Goal: Task Accomplishment & Management: Use online tool/utility

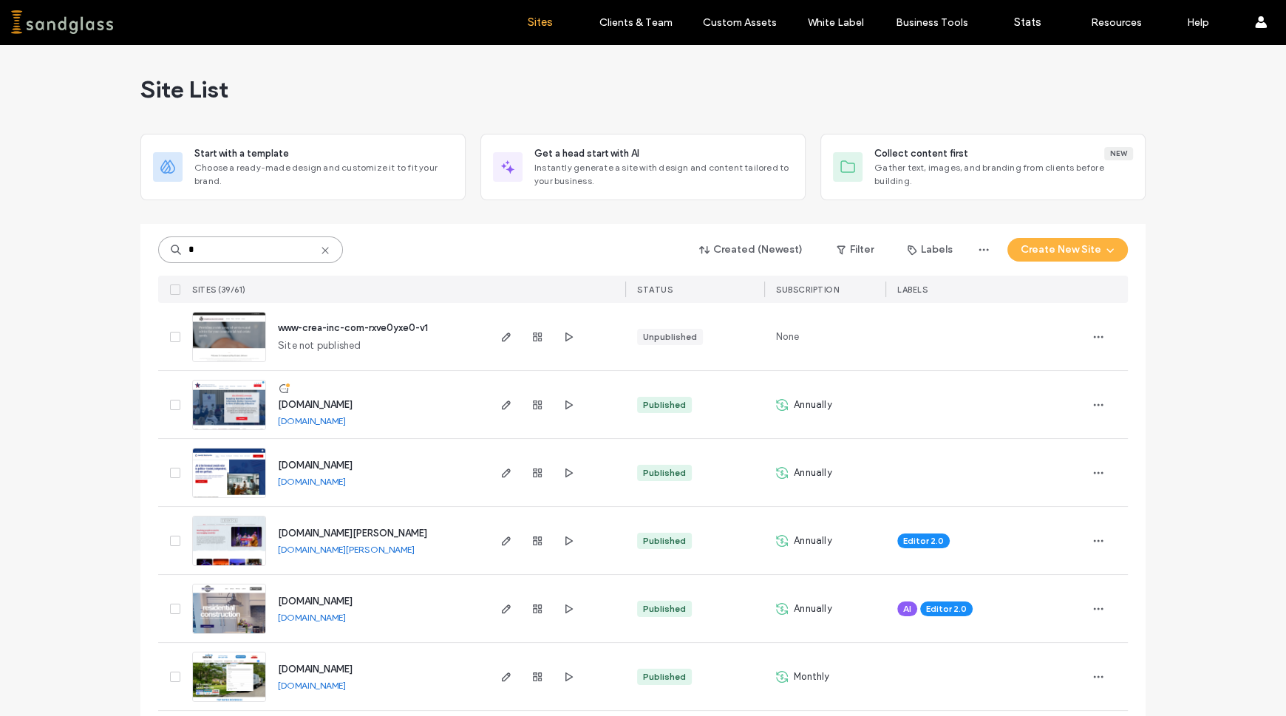
click at [203, 242] on input "*" at bounding box center [250, 249] width 185 height 27
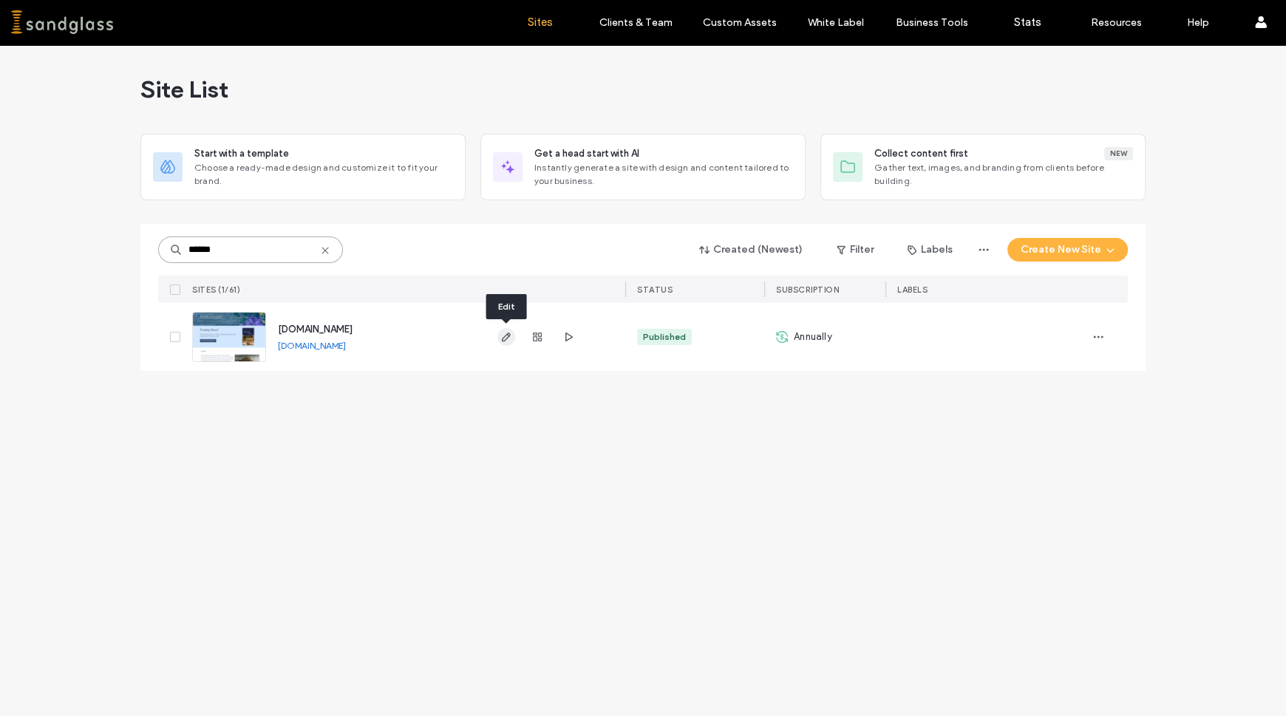
type input "******"
click at [507, 332] on icon "button" at bounding box center [506, 337] width 12 height 12
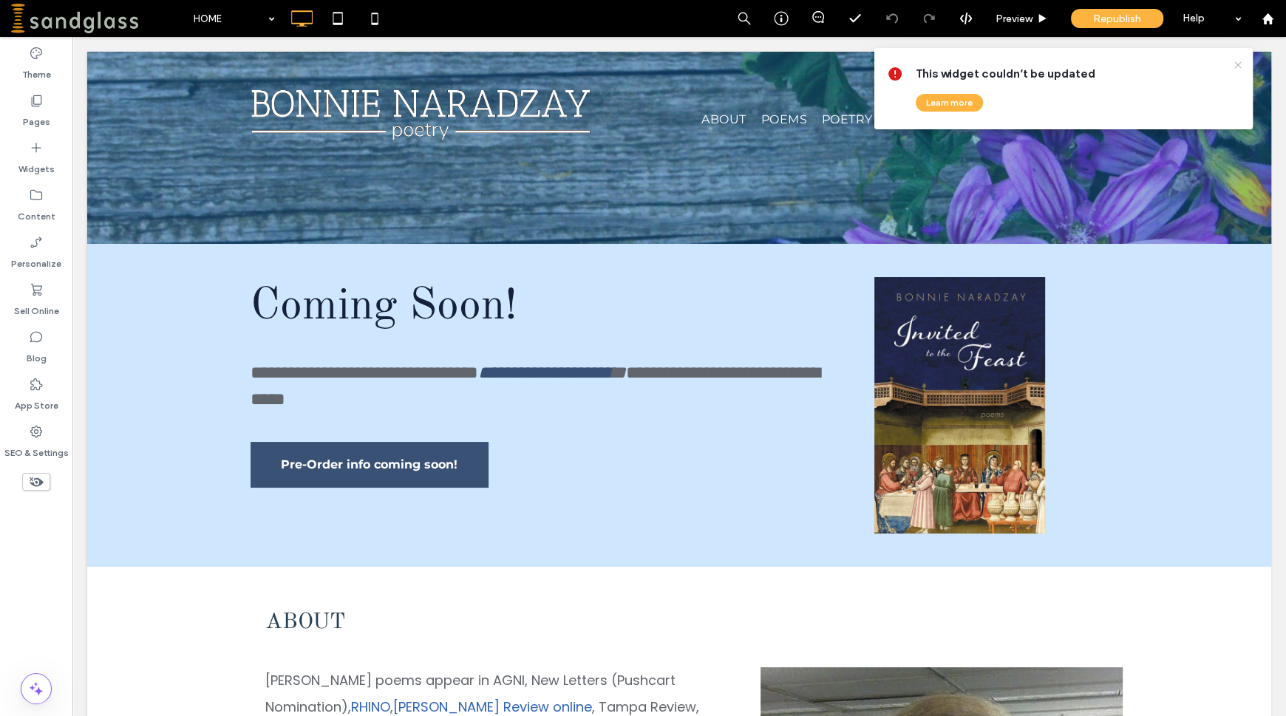
click at [1235, 66] on use at bounding box center [1237, 64] width 7 height 7
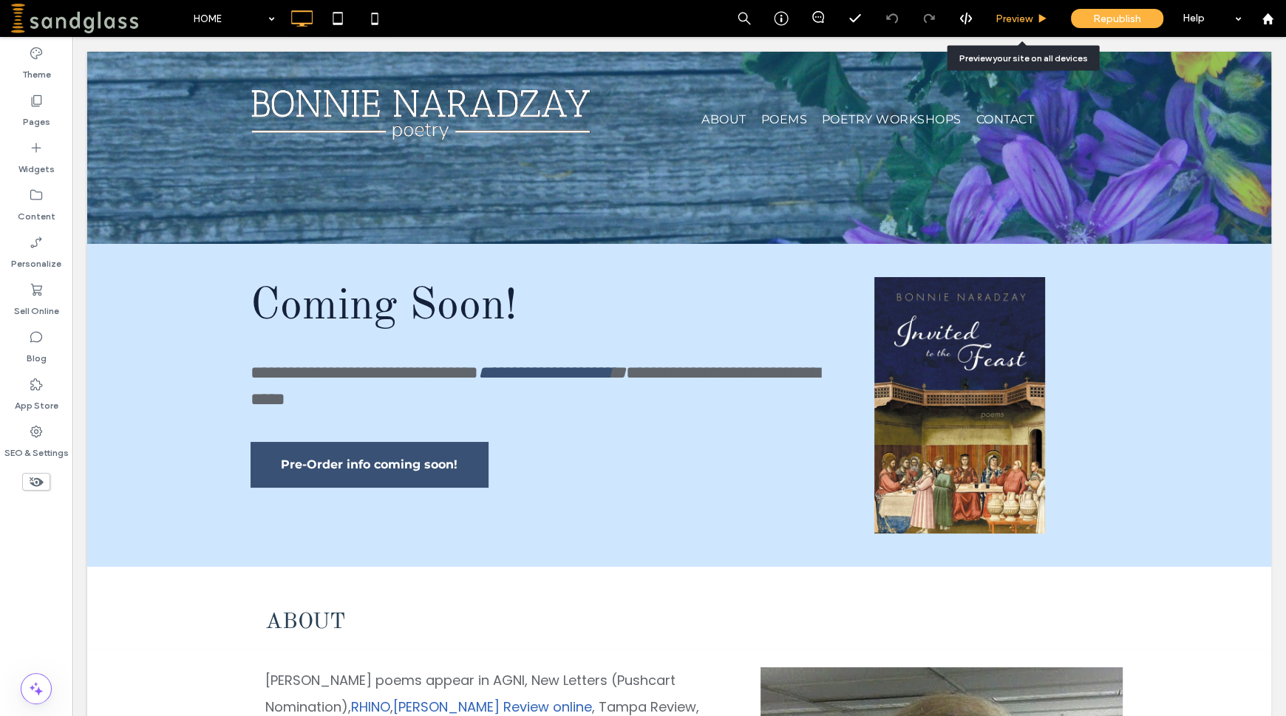
click at [1017, 18] on span "Preview" at bounding box center [1013, 19] width 37 height 13
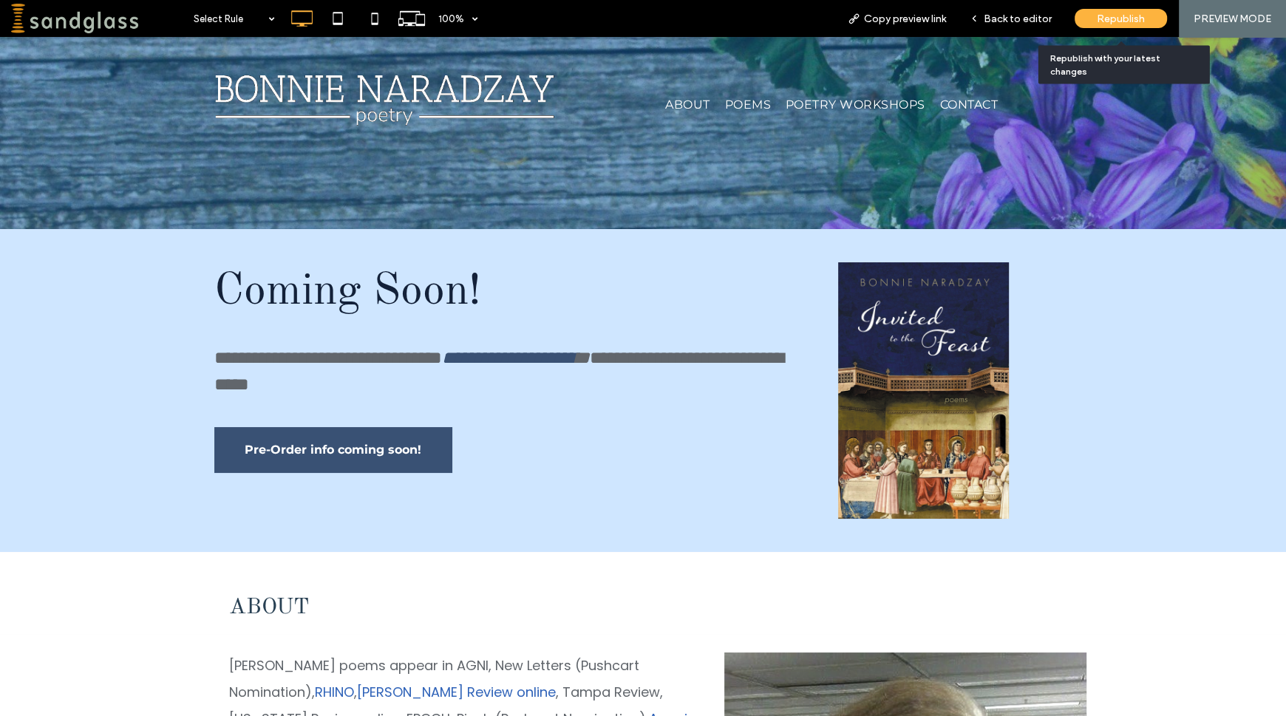
click at [1091, 18] on div "Republish" at bounding box center [1120, 18] width 92 height 19
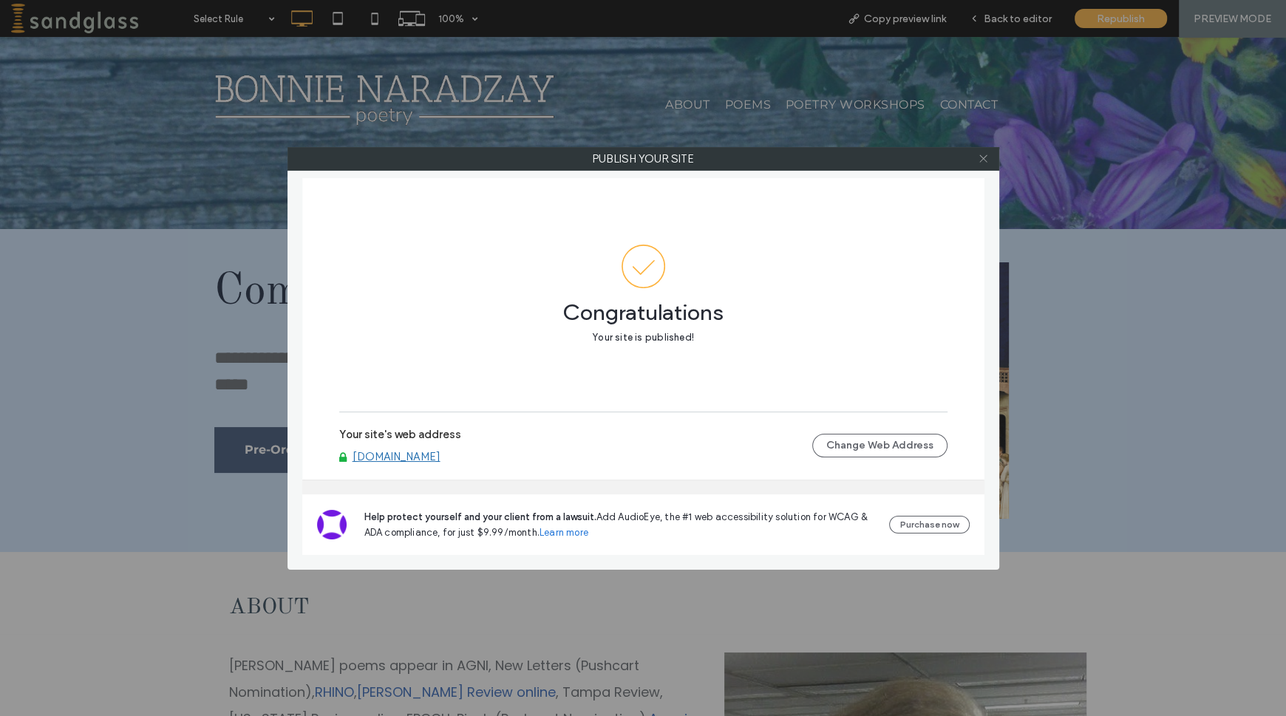
click at [978, 155] on icon at bounding box center [983, 158] width 11 height 11
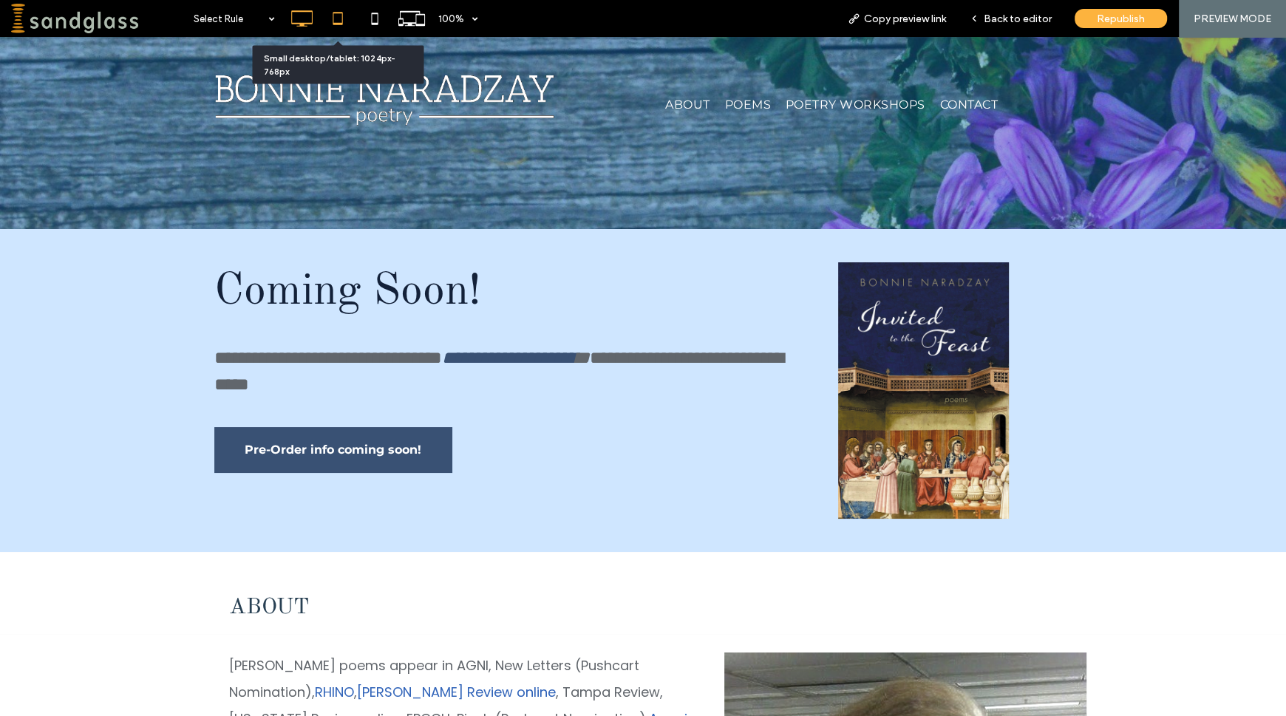
click at [338, 19] on icon at bounding box center [338, 19] width 30 height 30
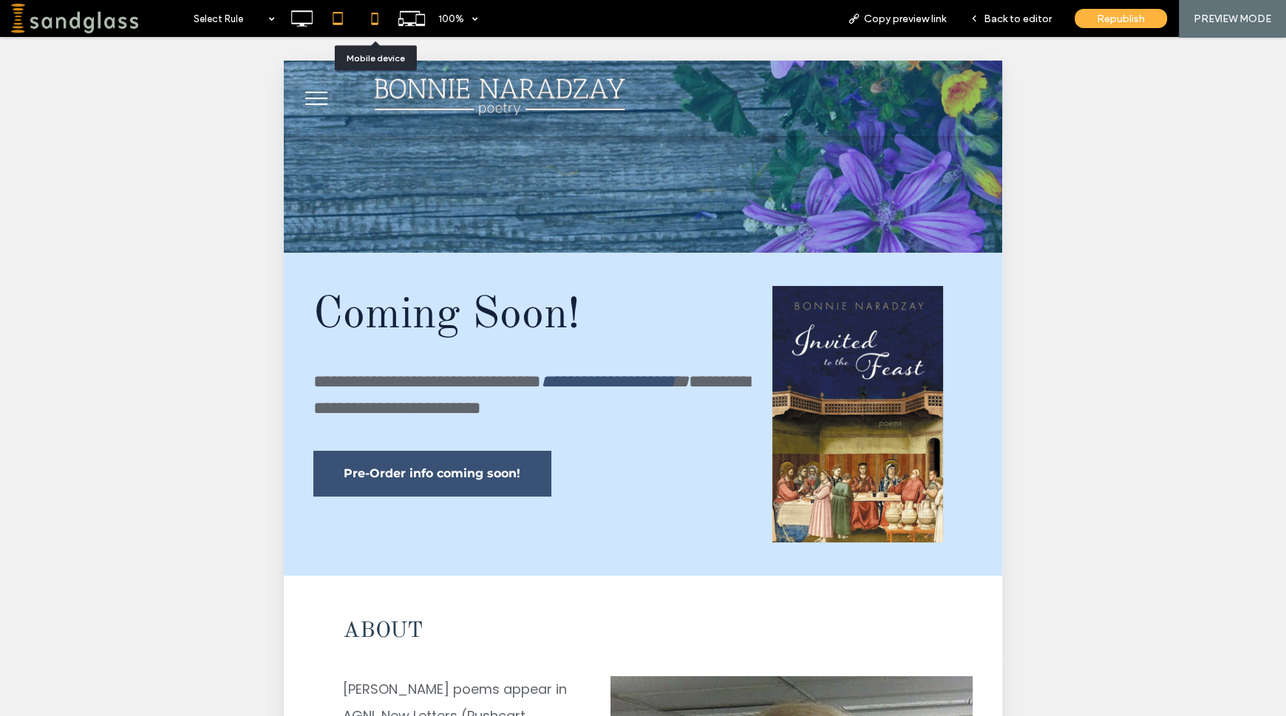
click at [372, 25] on icon at bounding box center [375, 19] width 30 height 30
